Goal: Ask a question

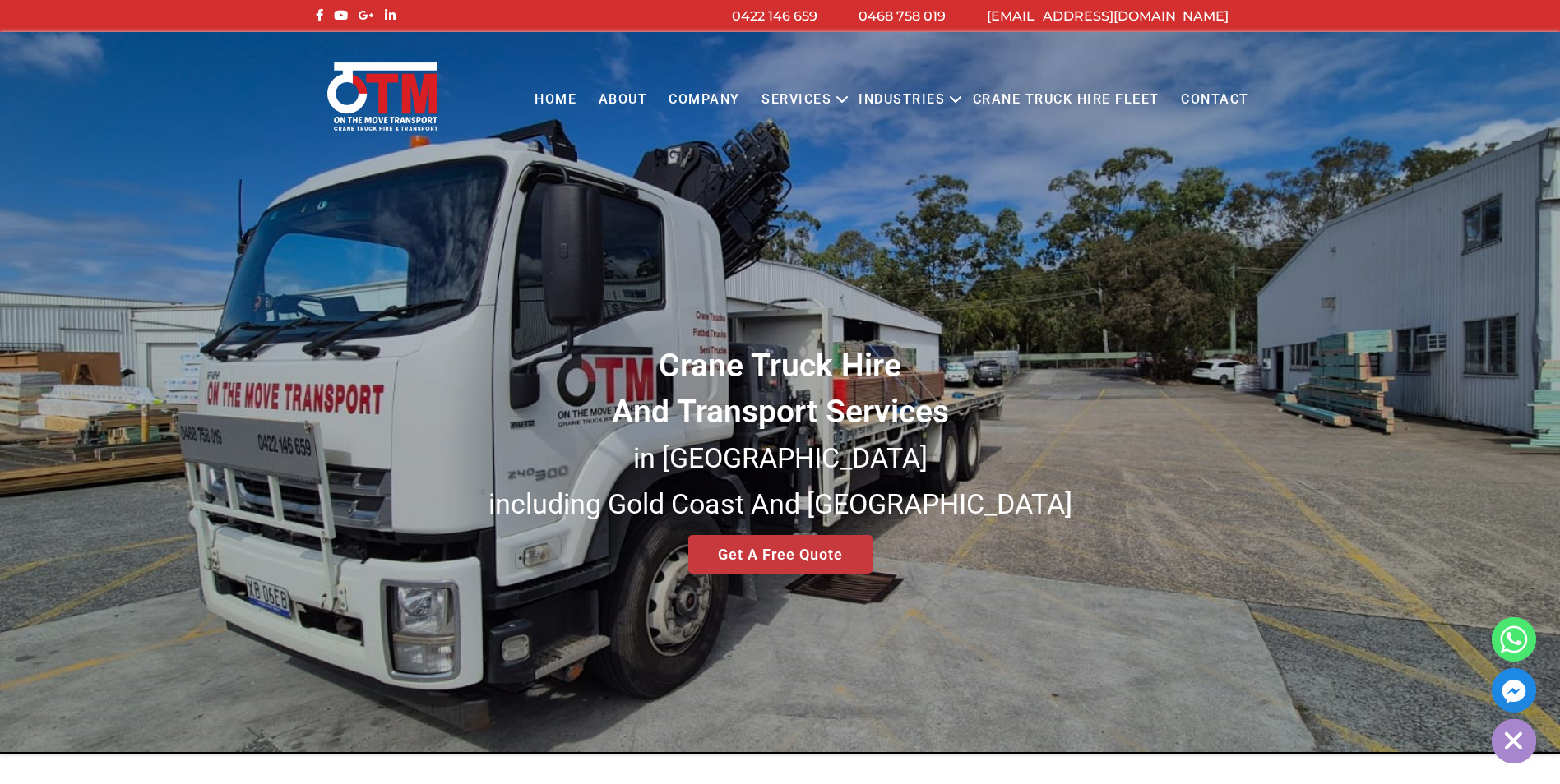
click at [799, 554] on div "Crane Truck Hire And Transport Services in South East Queensland including Gold…" at bounding box center [780, 394] width 1560 height 723
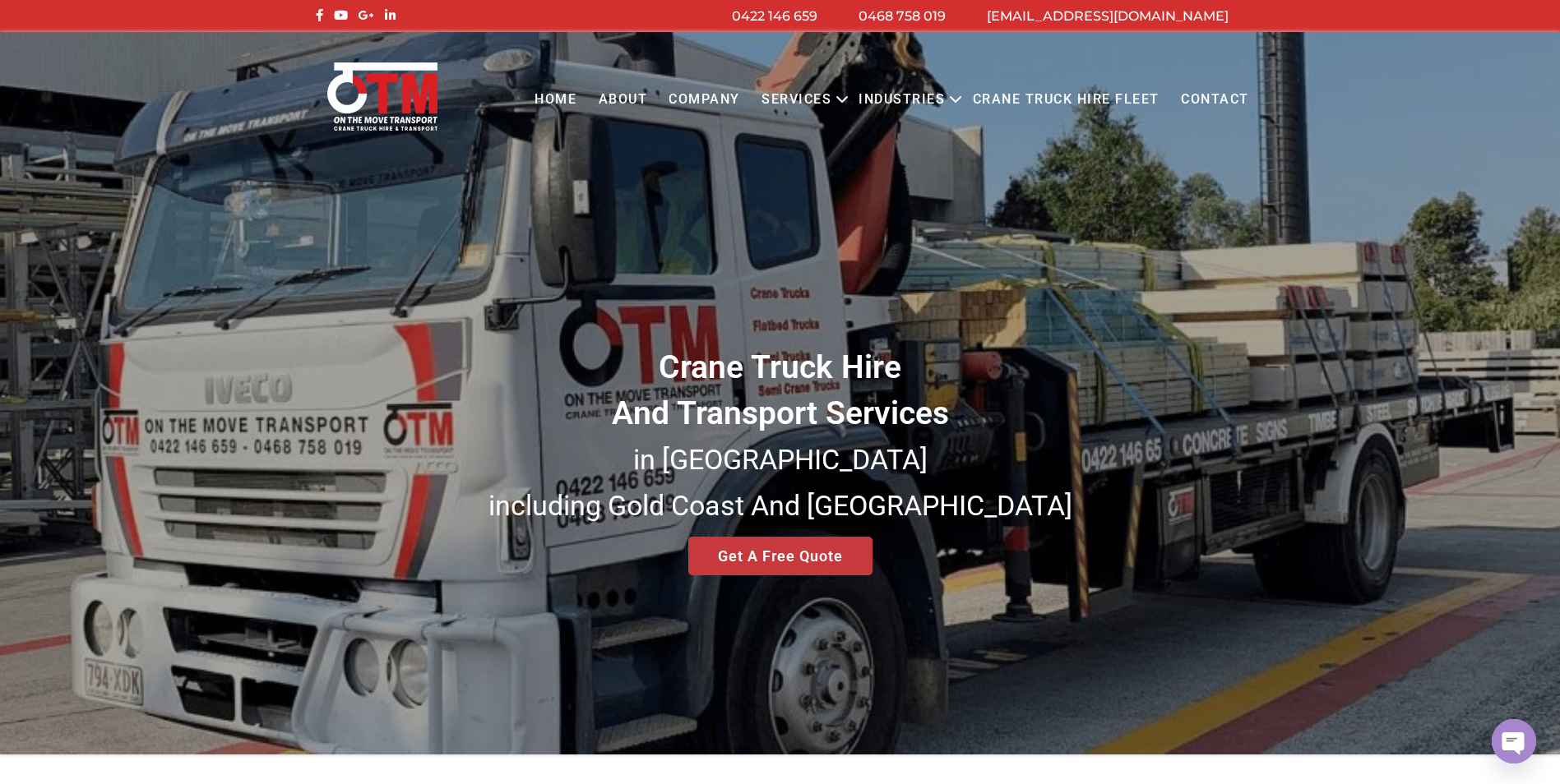
click at [802, 557] on div "Crane Truck Hire And Transport Services in South East Queensland including Gold…" at bounding box center [780, 394] width 1560 height 723
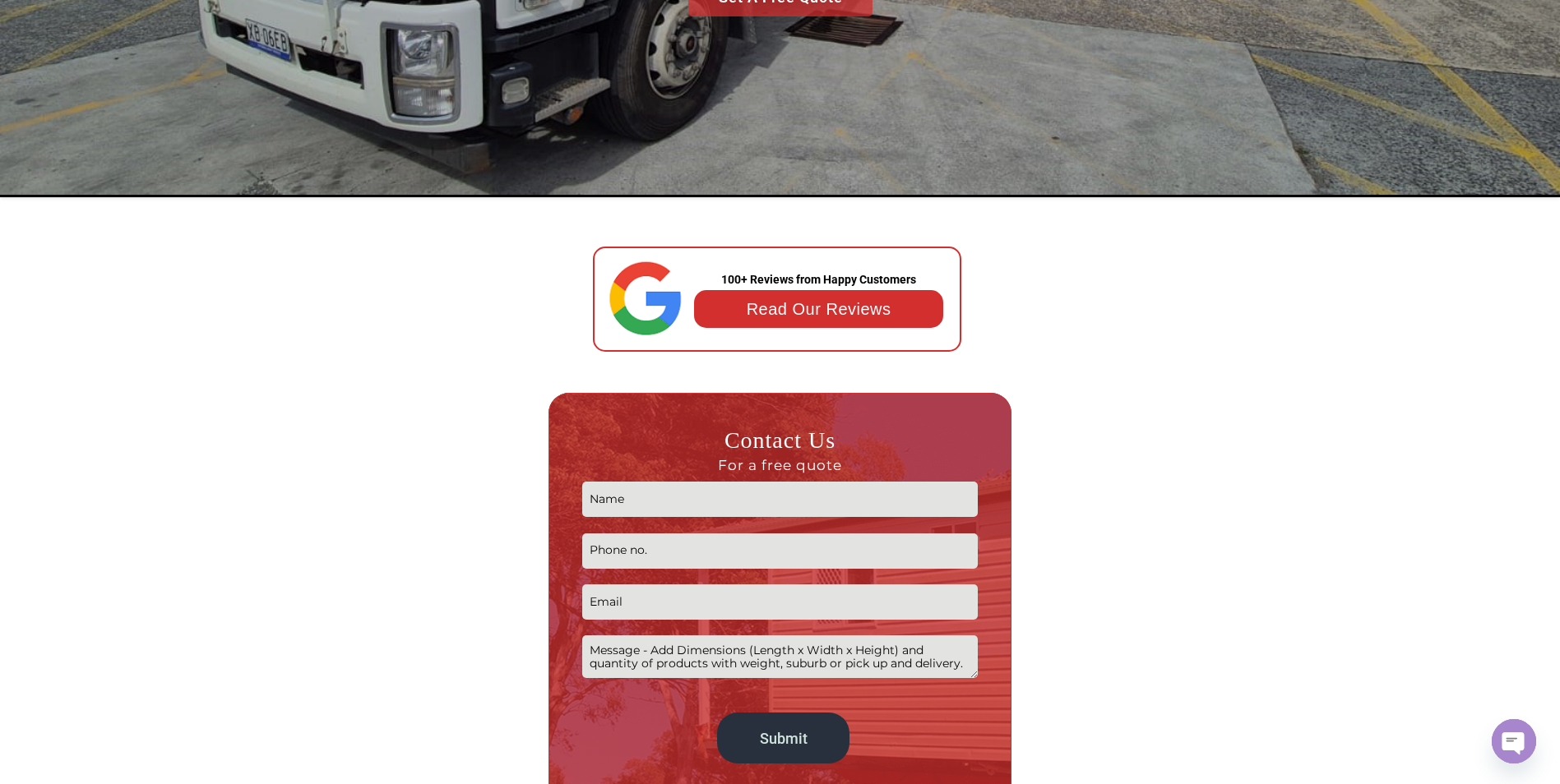
scroll to position [658, 0]
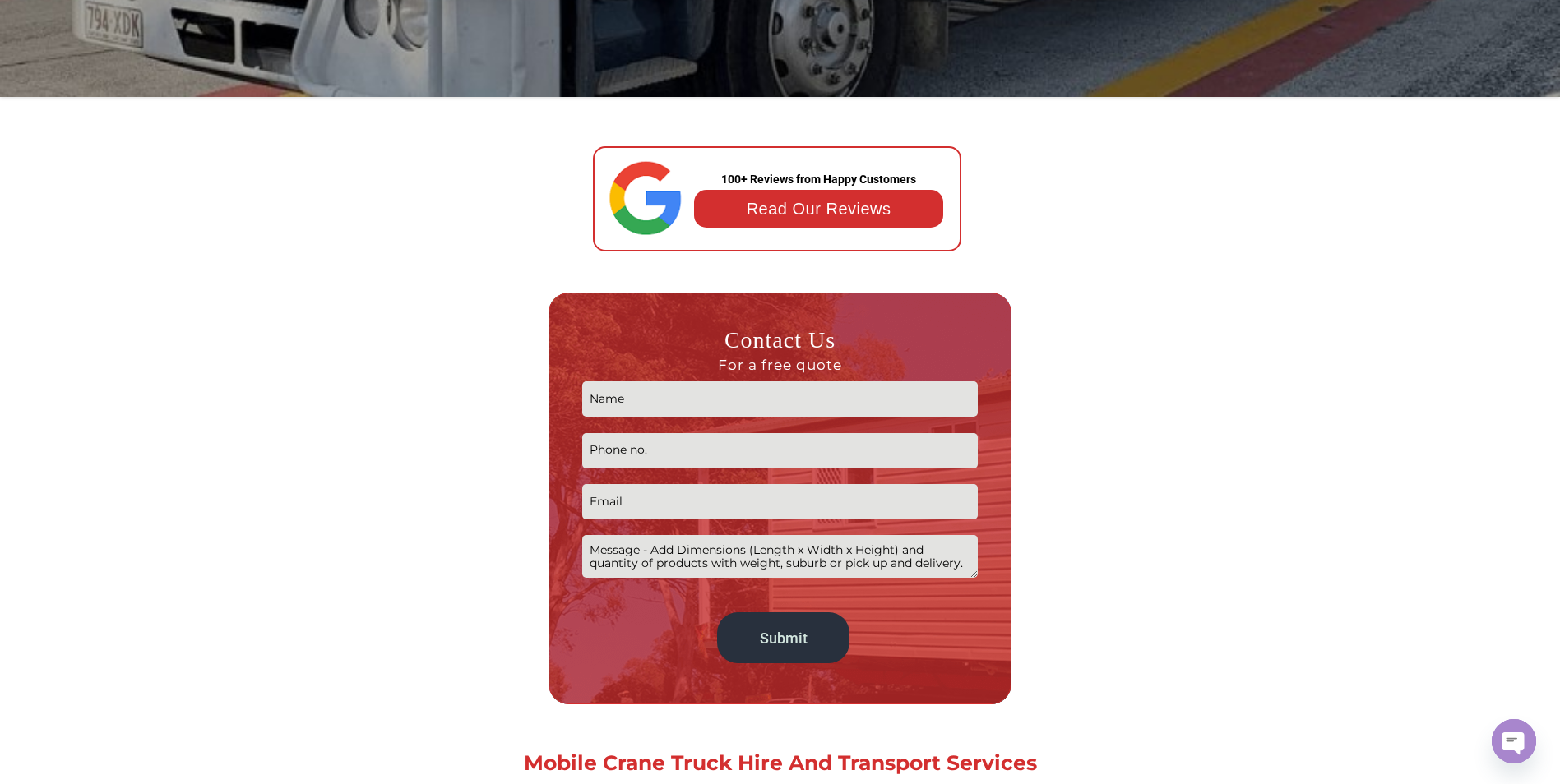
click at [675, 395] on input "Contact form" at bounding box center [780, 399] width 396 height 36
type input "DAVID GOOLEY"
type input "0433848005"
type input "tgtfencing@yahoo.com"
click at [691, 547] on textarea "Contact form" at bounding box center [780, 556] width 396 height 42
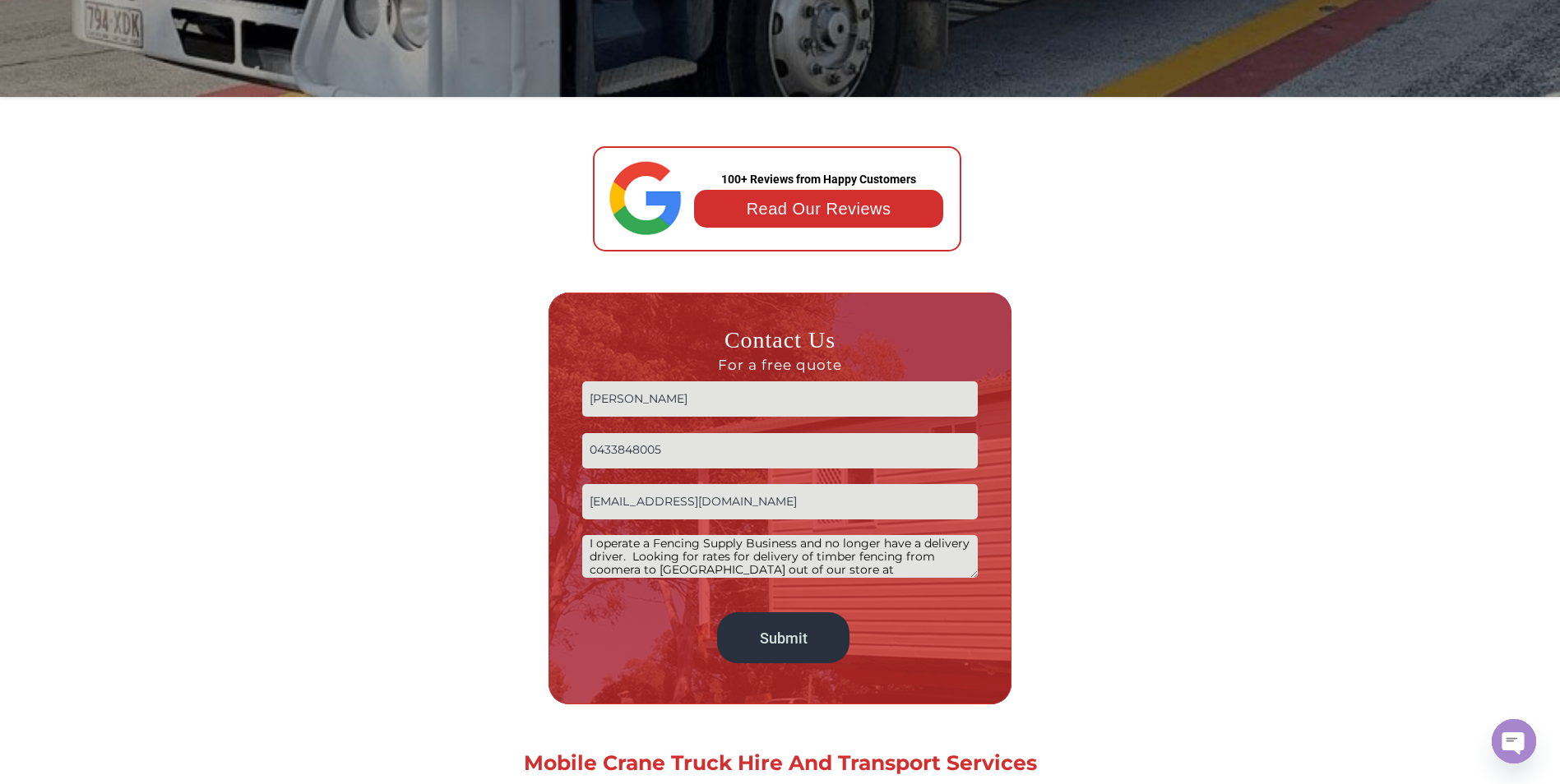
scroll to position [20, 0]
type textarea "I operate a Fencing Supply Business and no longer have a delivery driver. Looki…"
click at [769, 639] on input "Submit" at bounding box center [782, 637] width 131 height 51
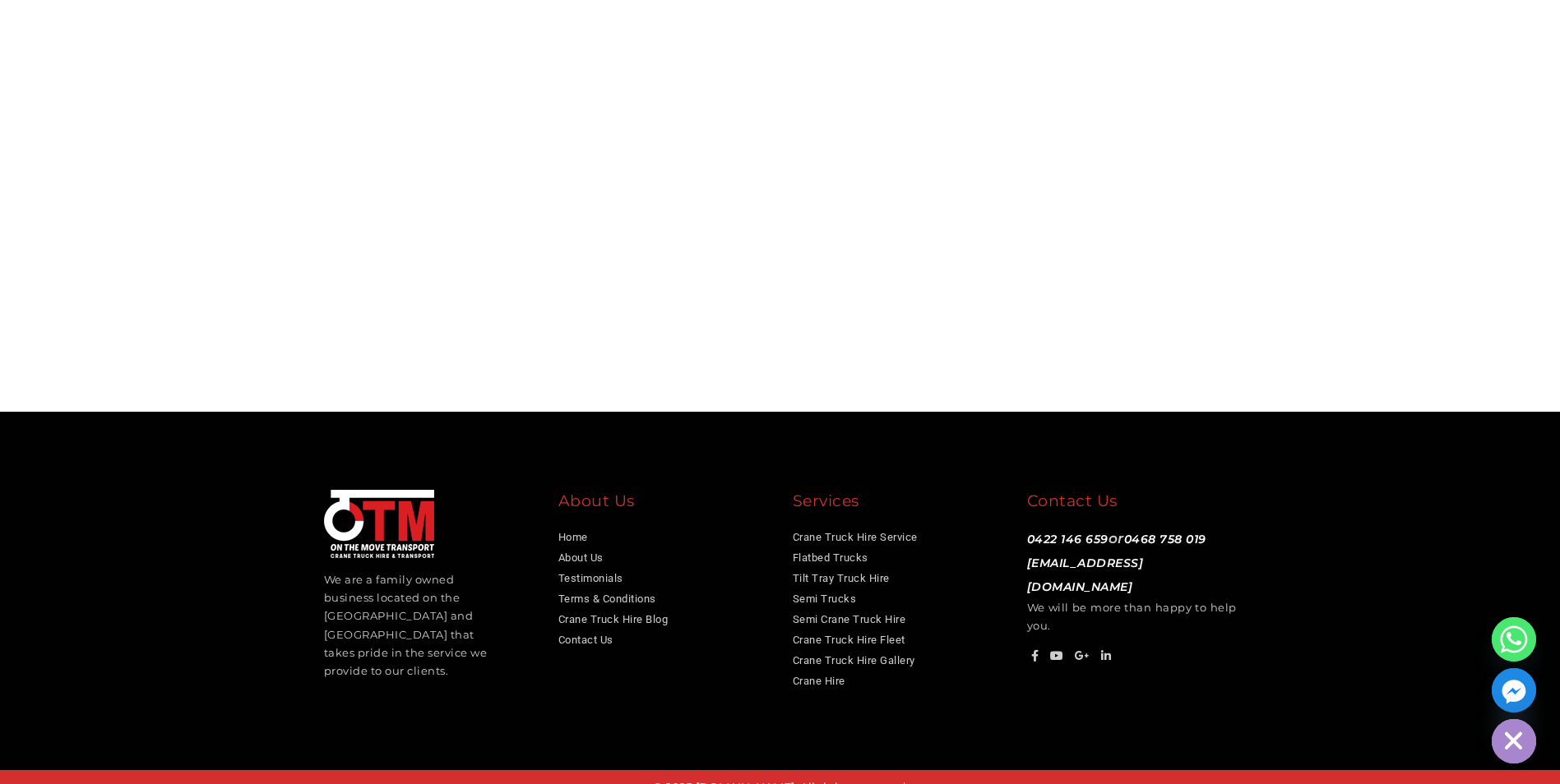
scroll to position [1090, 0]
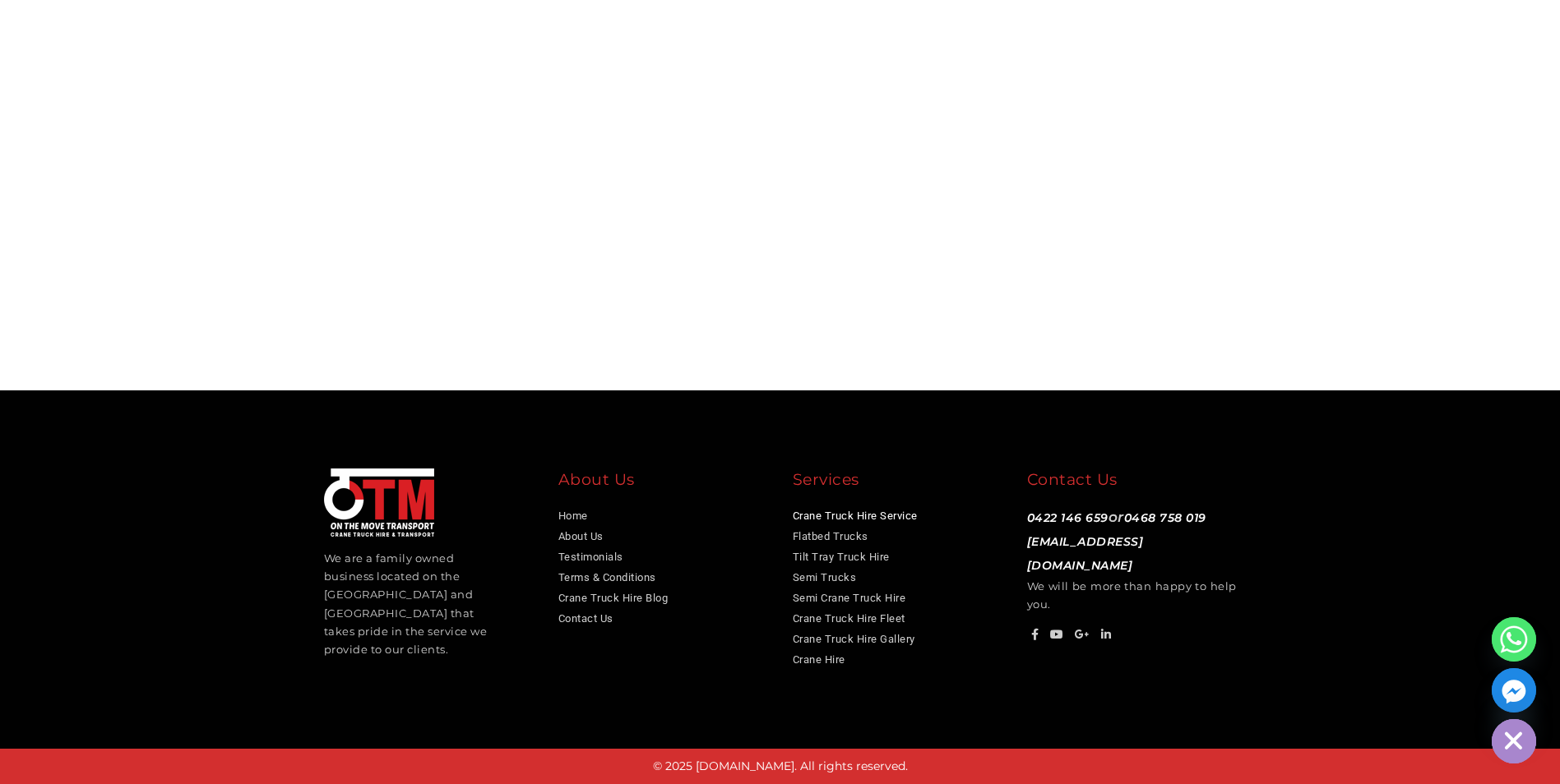
click at [822, 513] on link "Crane Truck Hire Service" at bounding box center [855, 516] width 125 height 12
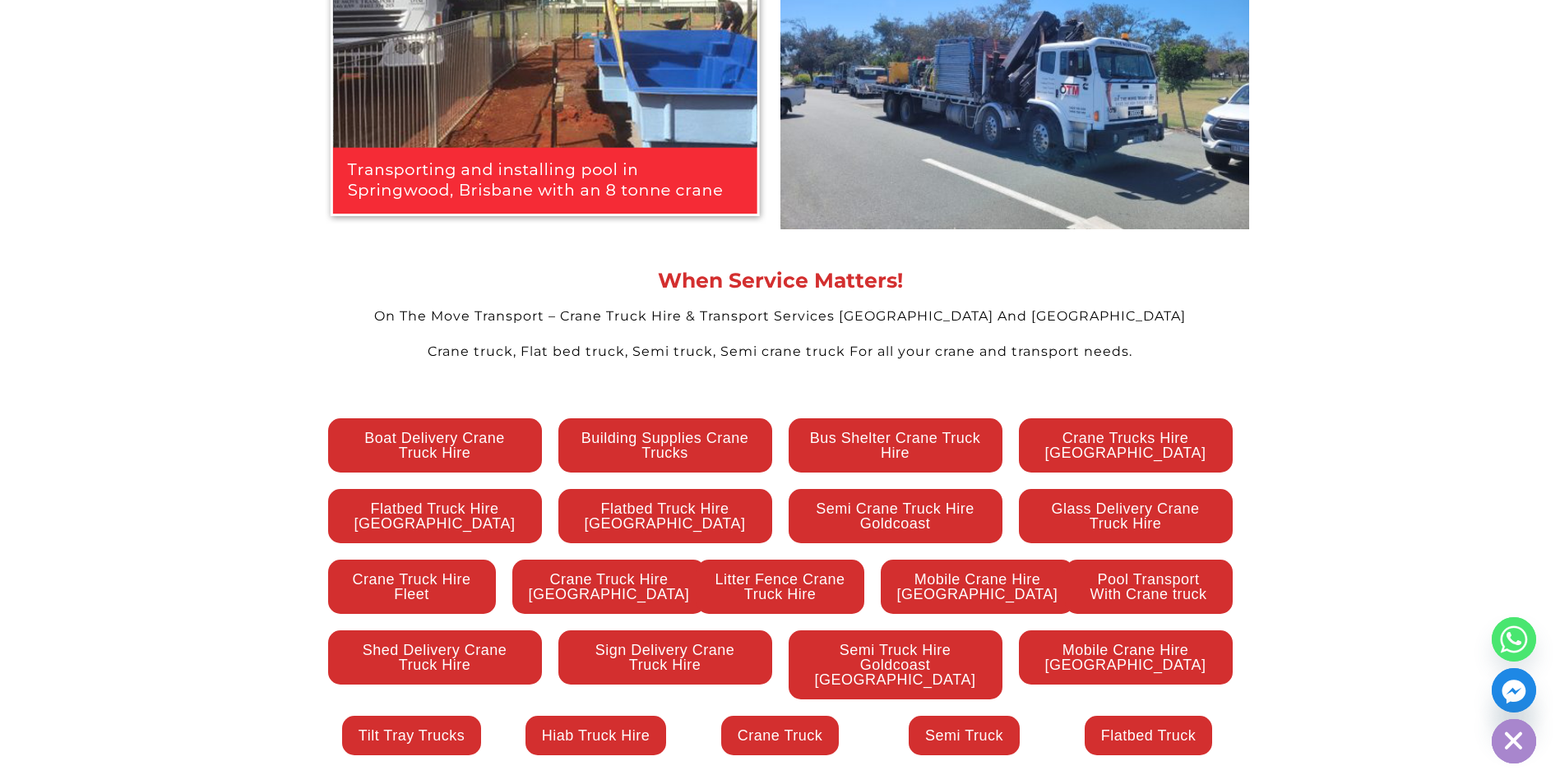
scroll to position [3535, 0]
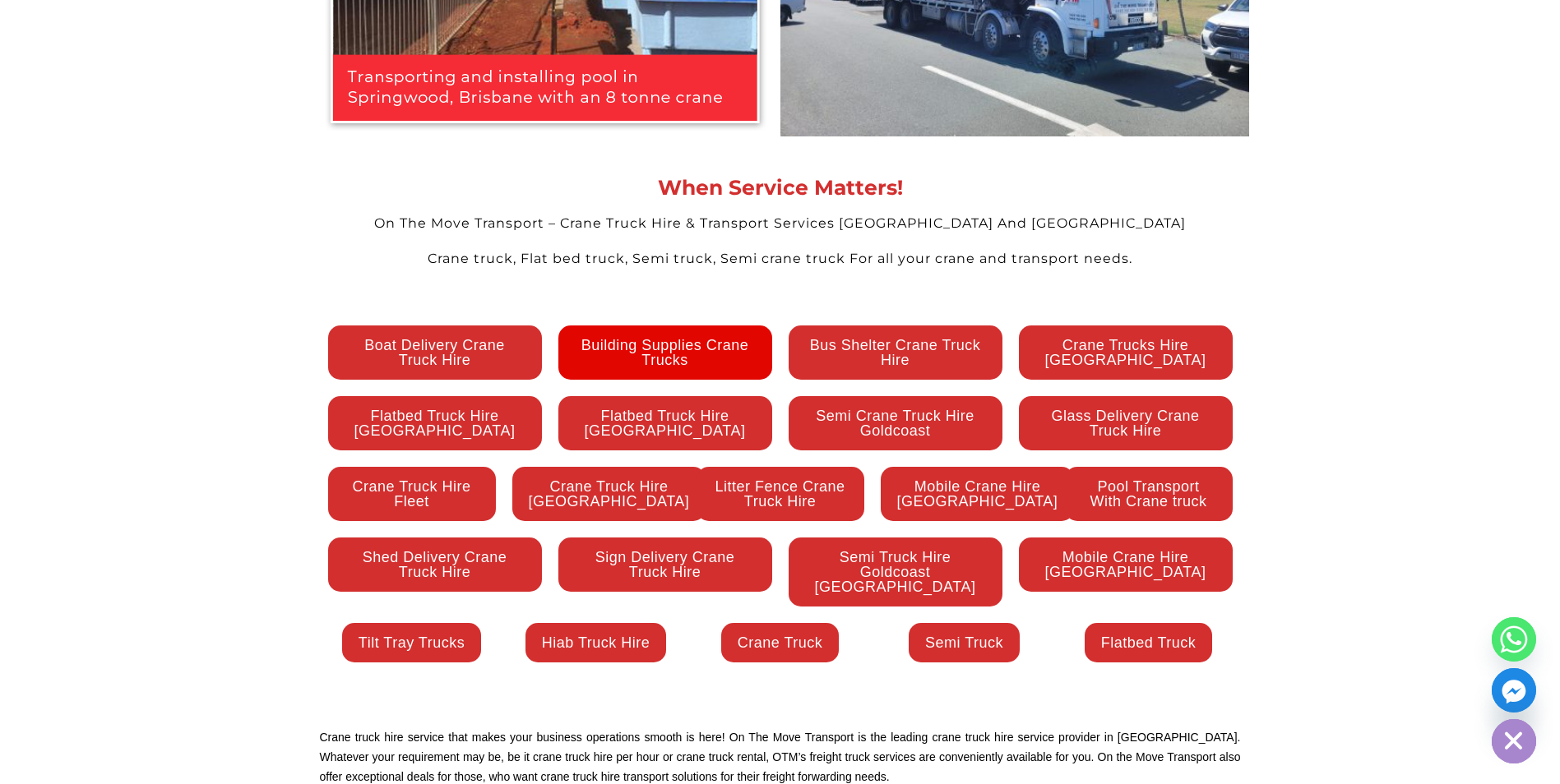
click at [679, 338] on span "Building Supplies Crane Trucks" at bounding box center [665, 353] width 181 height 30
